Goal: Information Seeking & Learning: Learn about a topic

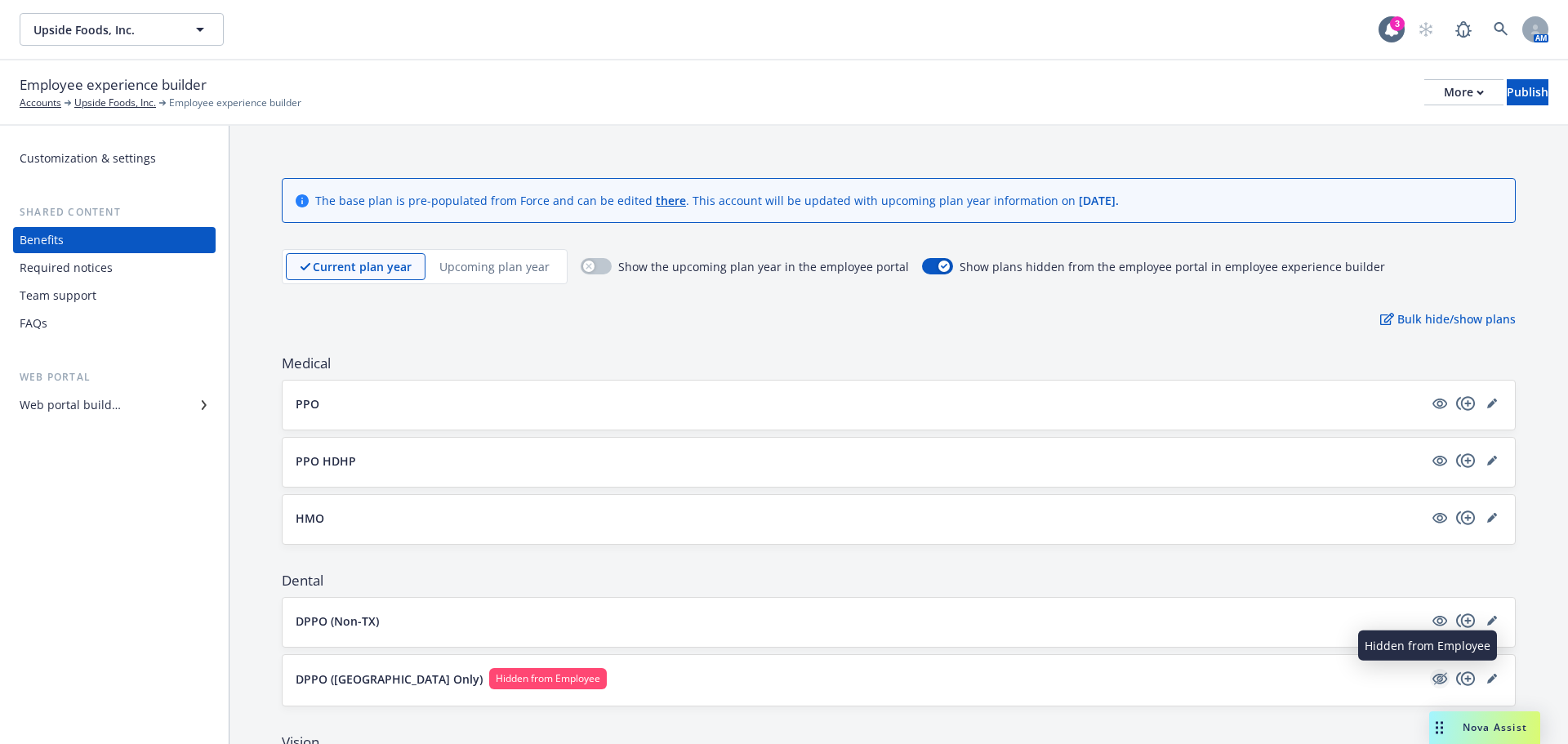
click at [1430, 678] on icon "hidden" at bounding box center [1440, 680] width 20 height 20
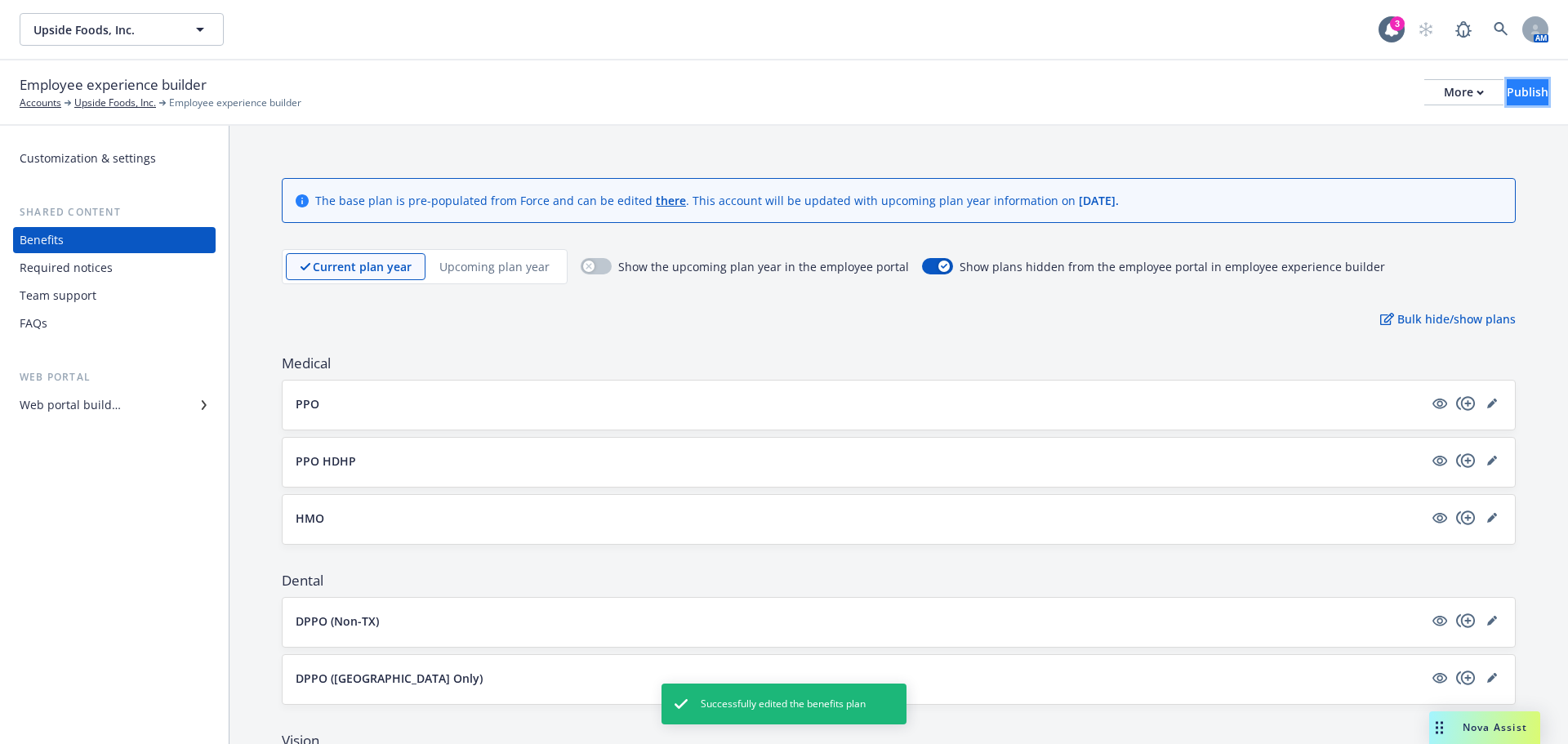
click at [1507, 88] on div "Publish" at bounding box center [1528, 92] width 42 height 24
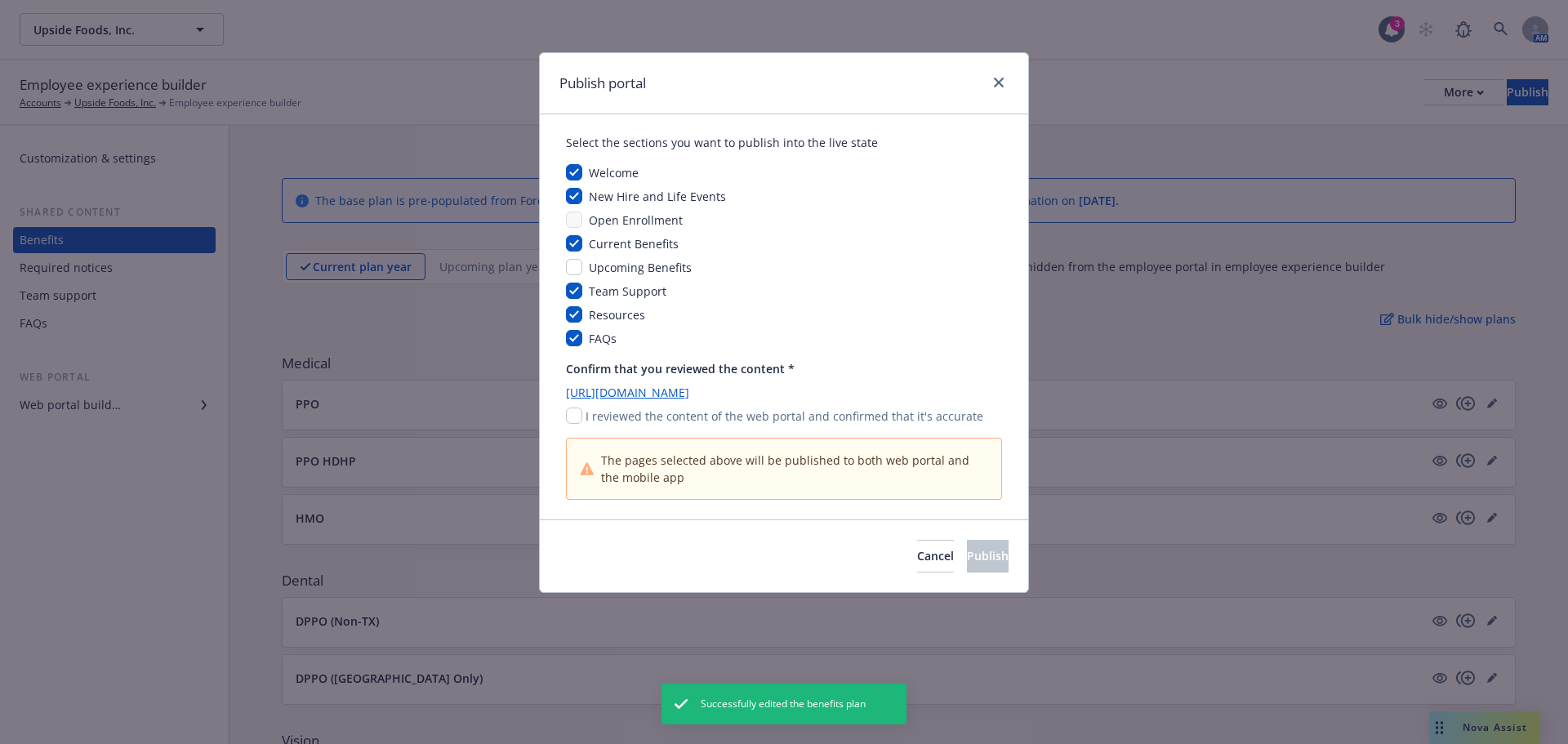
click at [582, 418] on div "I reviewed the content of the web portal and confirmed that it's accurate" at bounding box center [784, 416] width 436 height 17
click at [578, 416] on input "checkbox" at bounding box center [574, 416] width 16 height 16
checkbox input "true"
click at [967, 559] on button "Publish" at bounding box center [988, 556] width 42 height 33
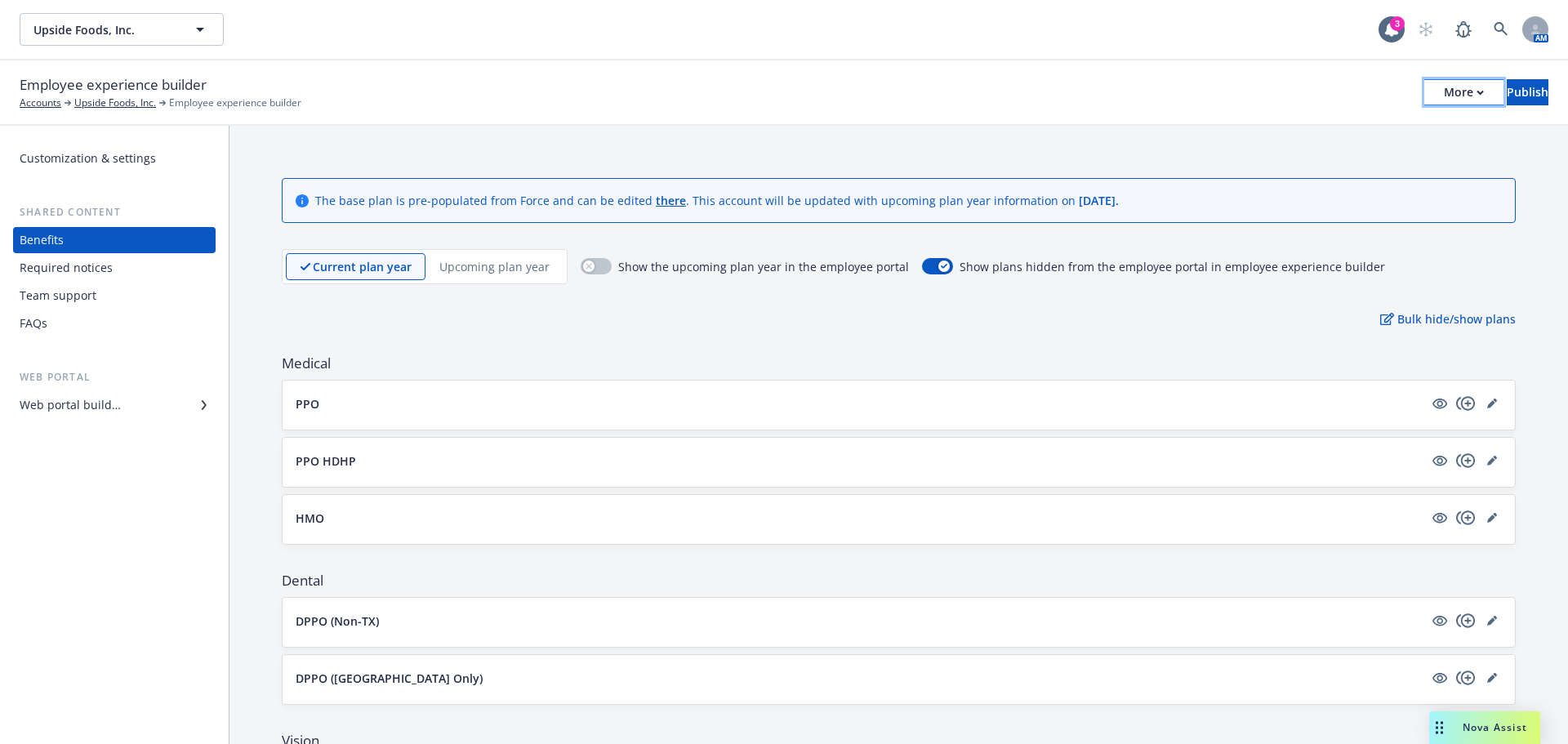
drag, startPoint x: 1427, startPoint y: 94, endPoint x: 1426, endPoint y: 103, distance: 9.1
click at [1477, 94] on icon "button" at bounding box center [1480, 93] width 5 height 4
click at [1370, 169] on link "Copy portal link" at bounding box center [1329, 162] width 242 height 33
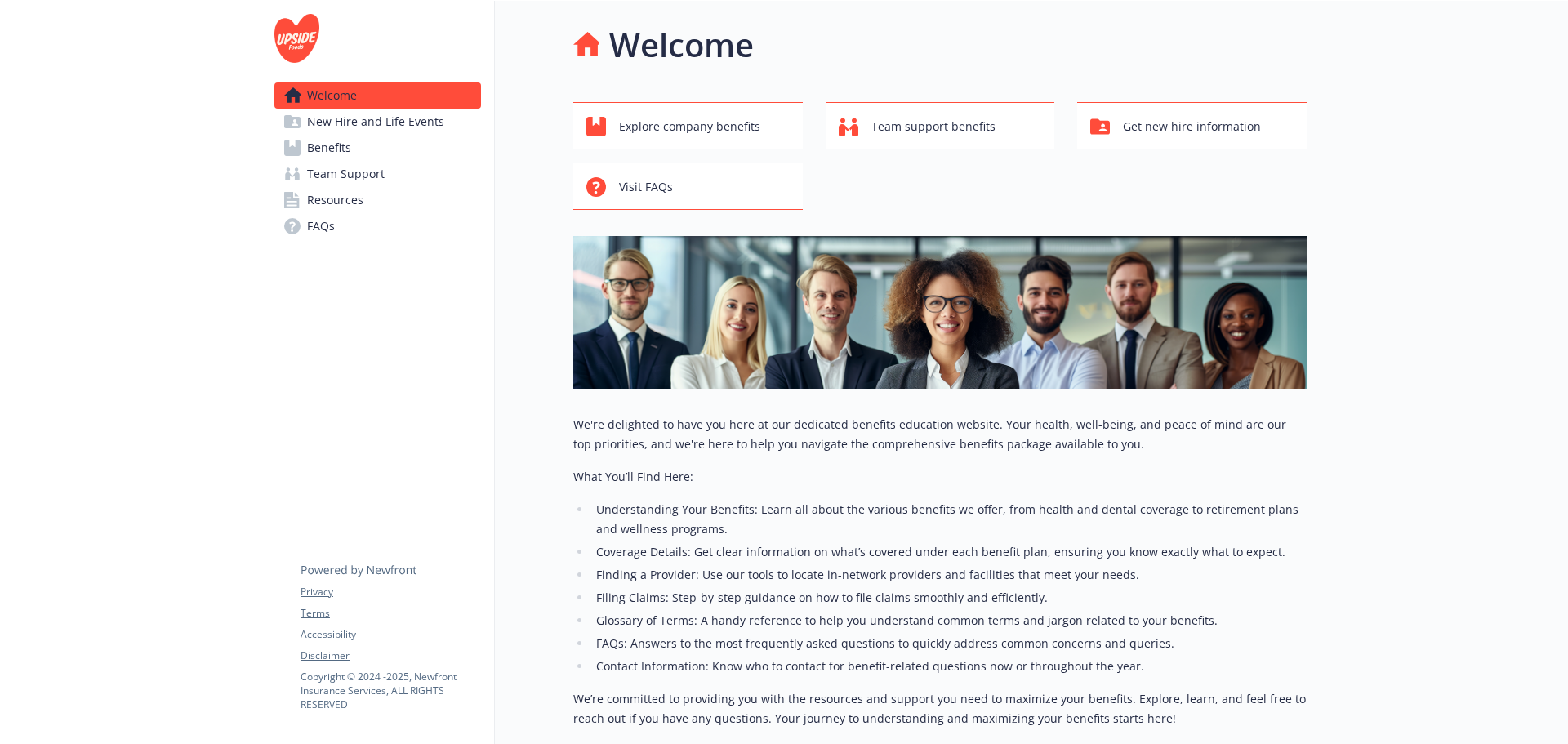
click at [368, 145] on link "Benefits" at bounding box center [378, 148] width 207 height 26
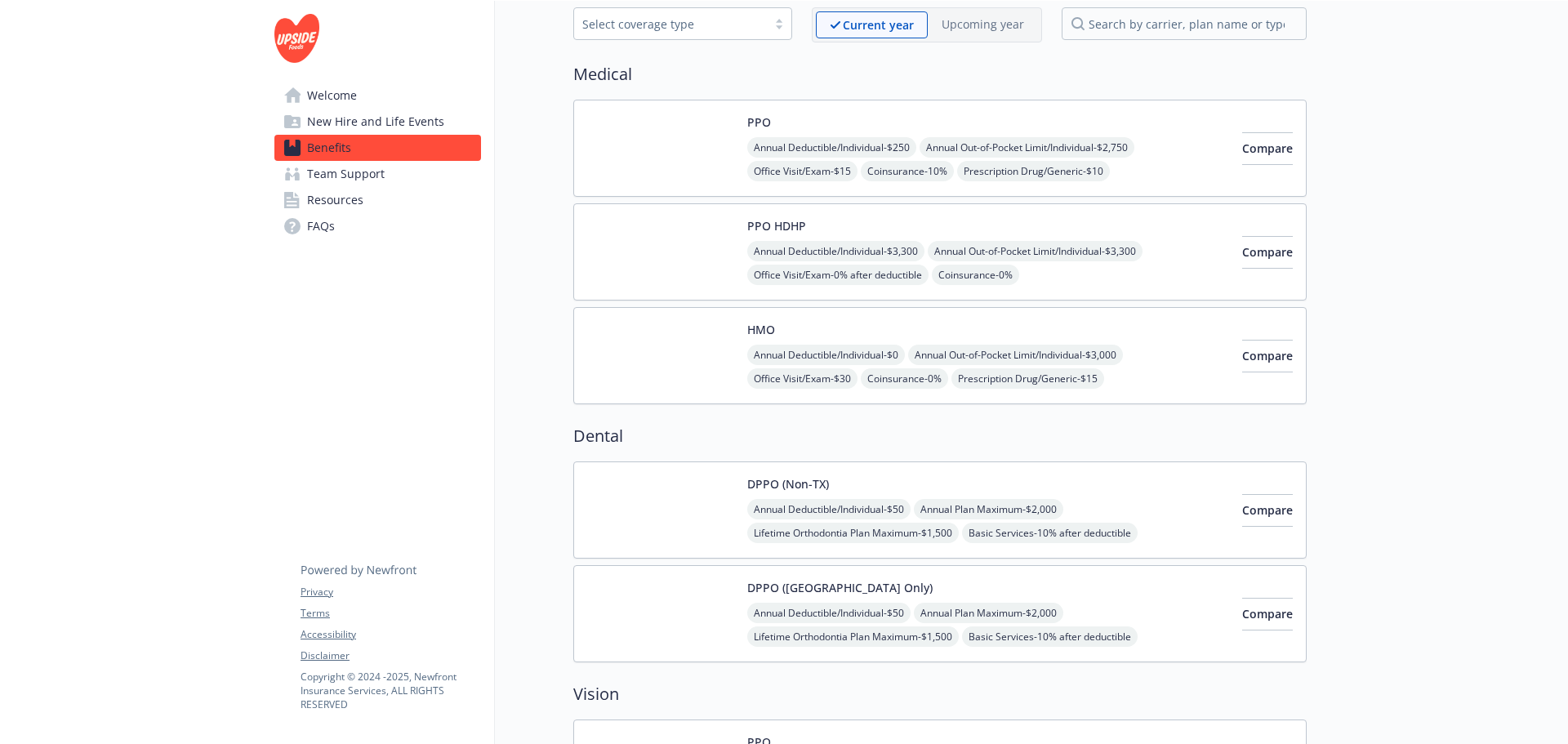
scroll to position [163, 0]
